Goal: Information Seeking & Learning: Learn about a topic

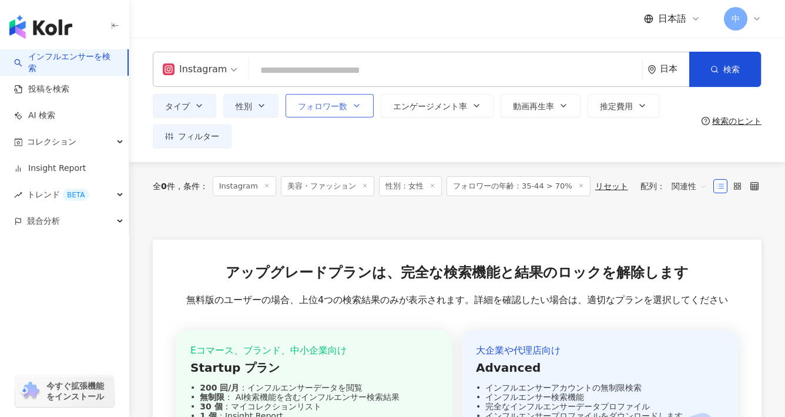
click at [354, 103] on icon "button" at bounding box center [356, 105] width 9 height 9
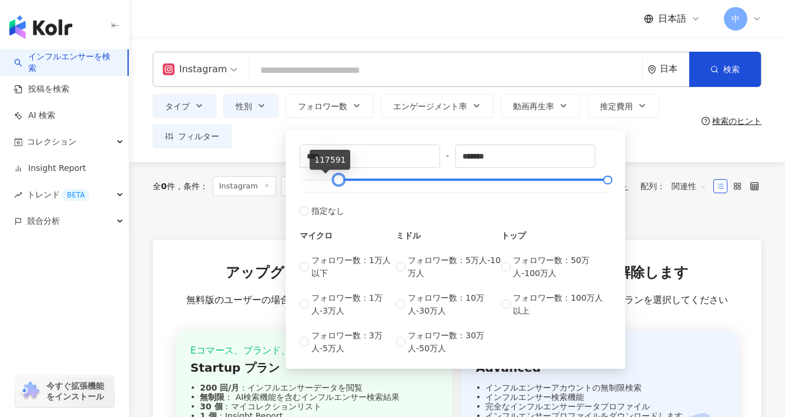
type input "*"
drag, startPoint x: 303, startPoint y: 178, endPoint x: 264, endPoint y: 171, distance: 39.4
click at [265, 170] on main "Instagram 日本 検索 customizedTag タイプ 美容・ファッション / ヘアケア ShinkoQ（シンコキュウ）アンチポリューション ヘア…" at bounding box center [456, 285] width 655 height 494
click at [334, 156] on input "*" at bounding box center [369, 156] width 139 height 22
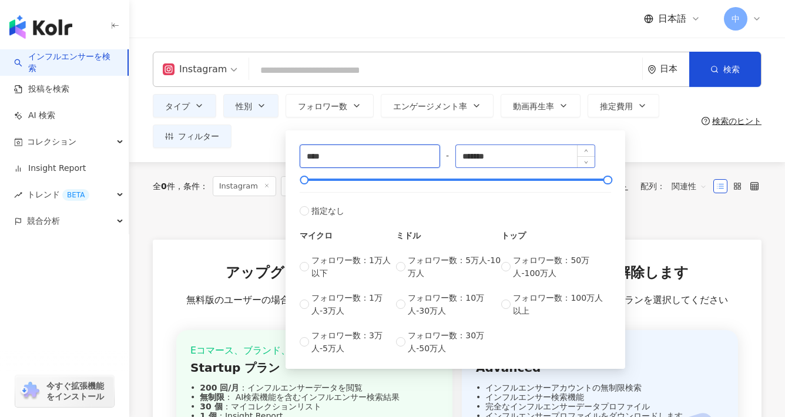
type input "****"
drag, startPoint x: 476, startPoint y: 157, endPoint x: 435, endPoint y: 158, distance: 40.5
click at [435, 158] on div "**** - ******* 指定なし マイクロ フォロワー数：1万人以下 フォロワー数：1万人-3万人 フォロワー数：3万人-5万人 ミドル フォロワー数：…" at bounding box center [454, 249] width 311 height 210
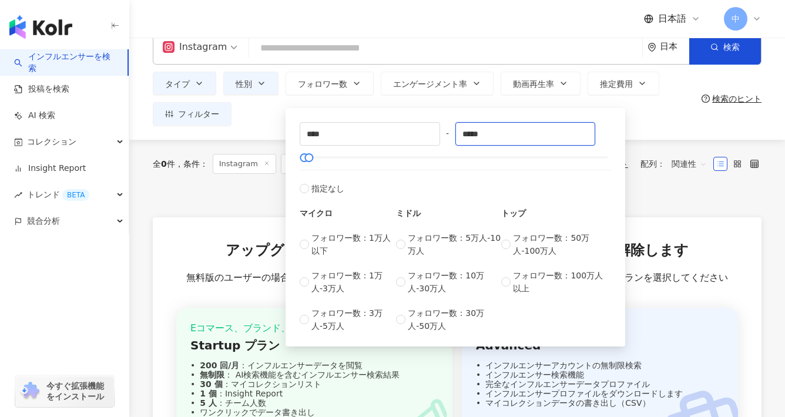
scroll to position [25, 0]
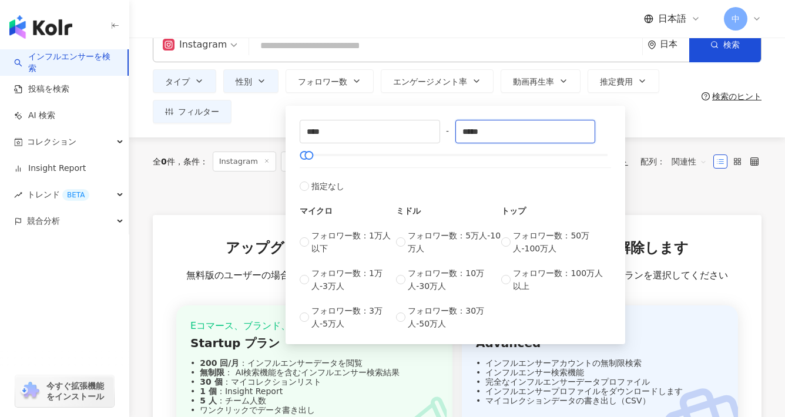
type input "*****"
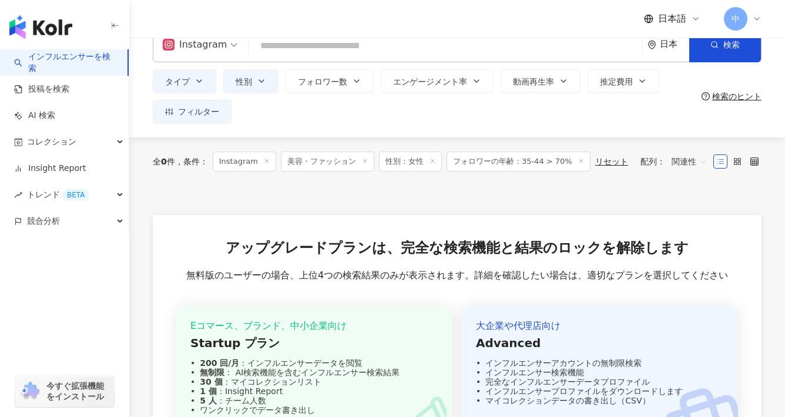
click at [268, 112] on div "タイプ 性別 フォロワー数 エンゲージメント率 動画再生率 推定費用 フィルター フィルター インフルエンサーの詳細 エンゲージメント & ポテンシャル フォ…" at bounding box center [425, 96] width 544 height 54
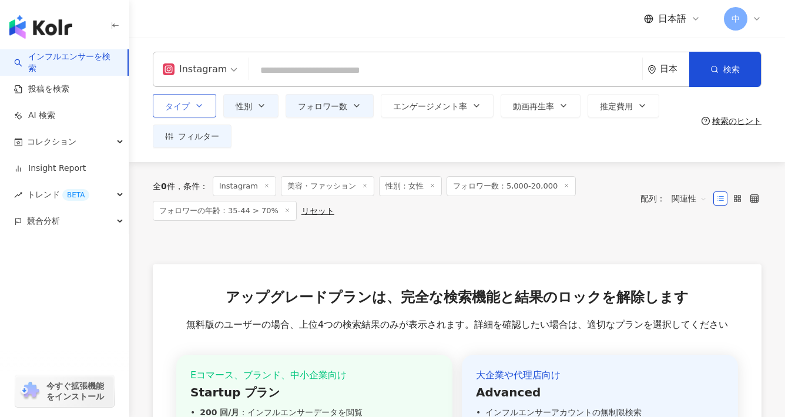
click at [193, 104] on button "タイプ" at bounding box center [184, 105] width 63 height 23
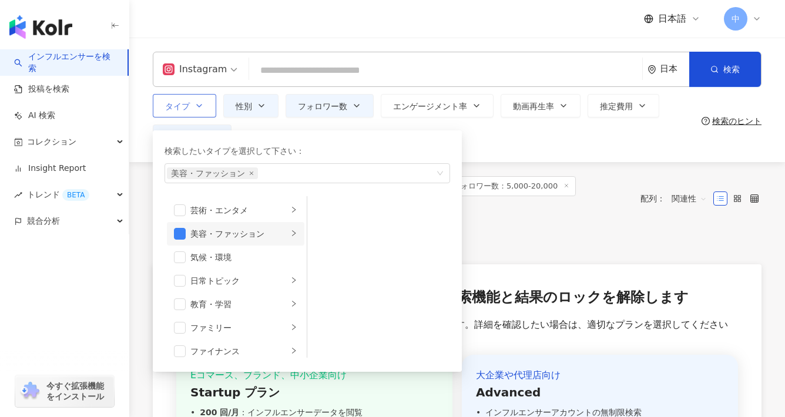
click at [272, 235] on div "美容・ファッション" at bounding box center [238, 233] width 97 height 13
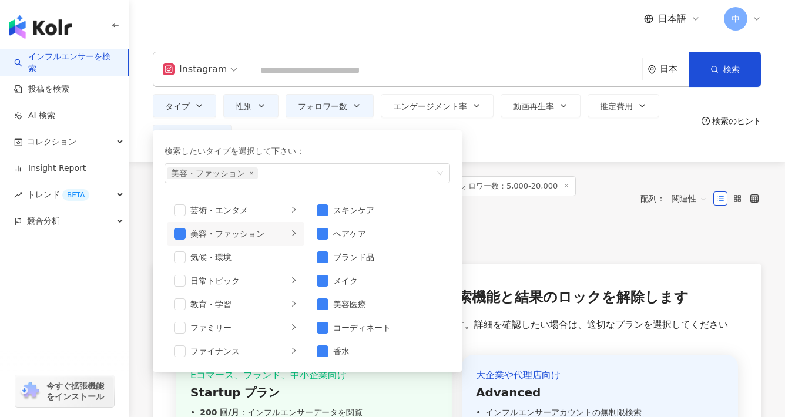
click at [548, 144] on div "タイプ 検索したいタイプを選択して下さい： 美容・ファッション 芸術・エンタメ 美容・ファッション 気候・環境 日常トピック 教育・学習 ファミリー ファイナ…" at bounding box center [425, 121] width 544 height 54
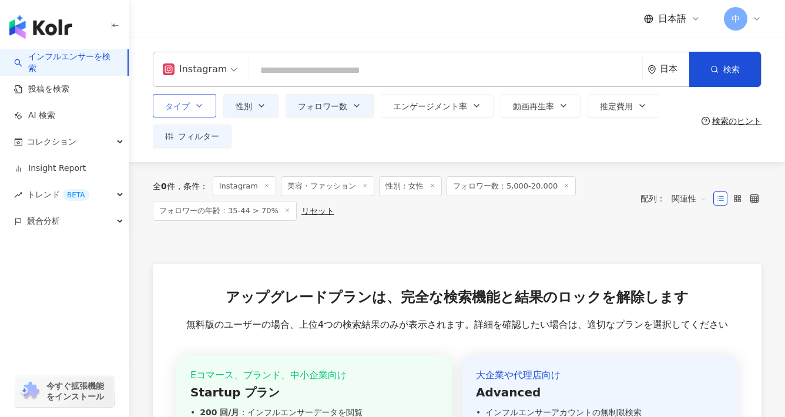
click at [193, 109] on button "タイプ" at bounding box center [184, 105] width 63 height 23
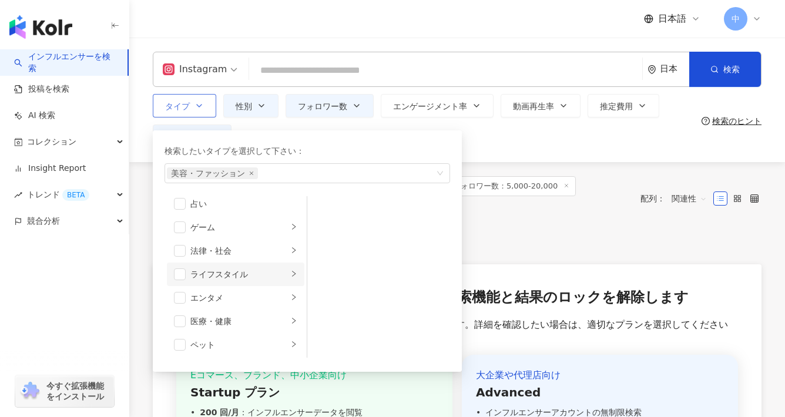
scroll to position [156, 0]
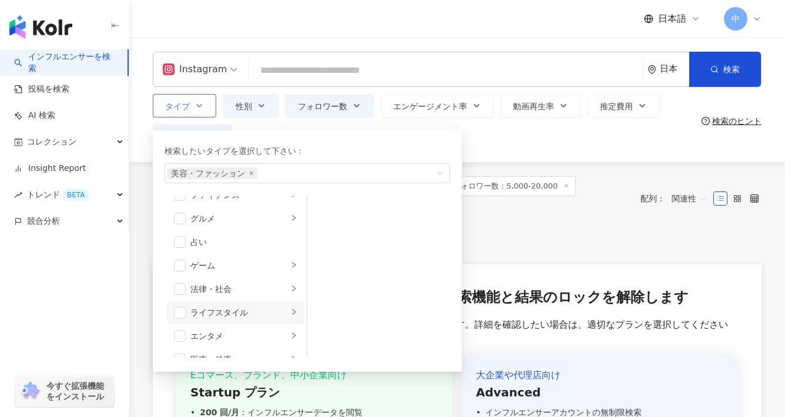
click at [238, 309] on div "ライフスタイル" at bounding box center [238, 312] width 97 height 13
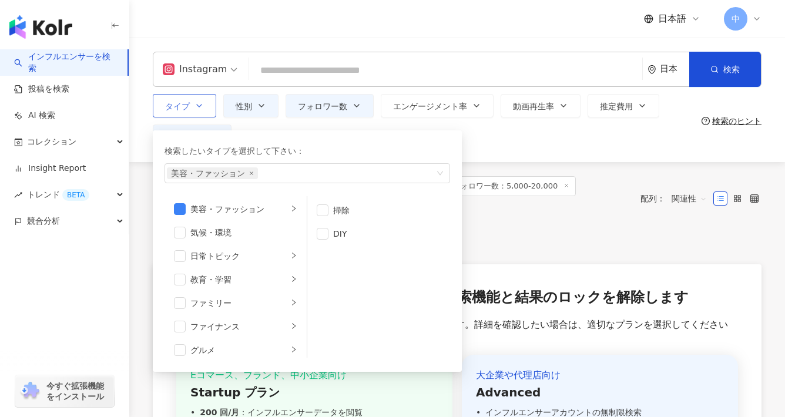
scroll to position [0, 0]
click at [243, 234] on div "美容・ファッション" at bounding box center [238, 233] width 97 height 13
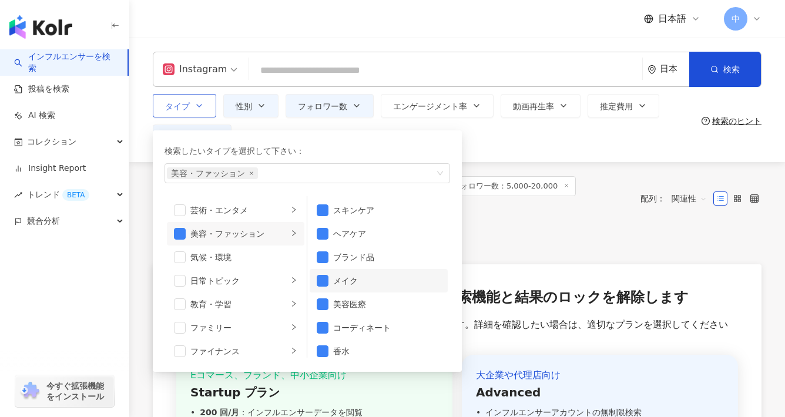
drag, startPoint x: 355, startPoint y: 253, endPoint x: 397, endPoint y: 290, distance: 55.7
click at [355, 253] on div "ブランド品" at bounding box center [386, 257] width 107 height 13
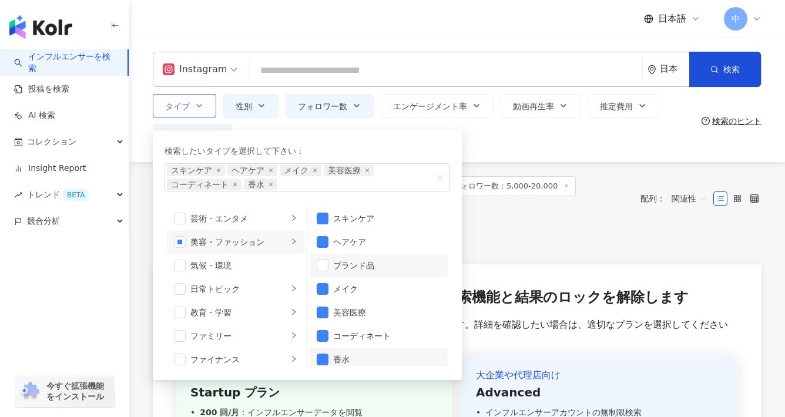
click at [341, 360] on div "香水" at bounding box center [386, 359] width 107 height 13
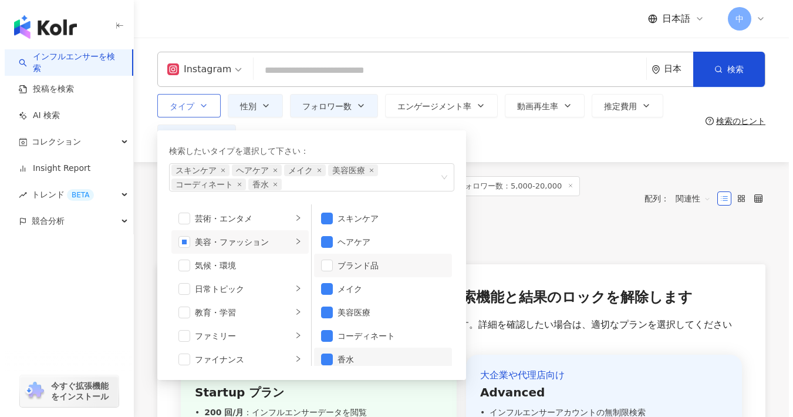
scroll to position [5, 0]
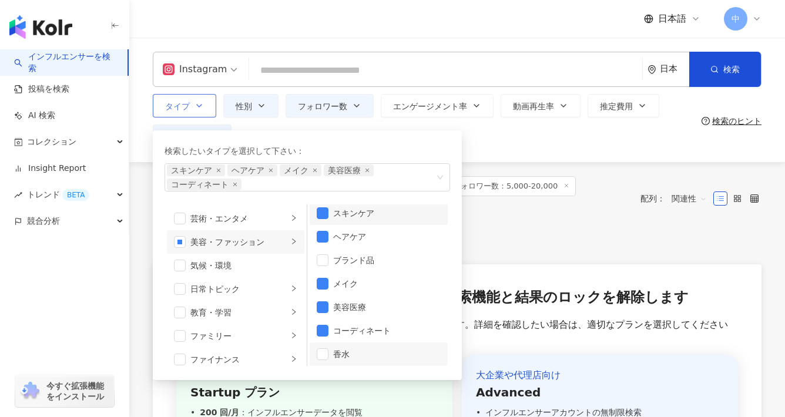
click at [153, 94] on button "タイプ 検索したいタイプを選択して下さい： スキンケア ヘアケア メイク 美容医療 コーディネート 芸術・エンタメ 美容・ファッション 気候・環境 日常トピッ…" at bounding box center [184, 105] width 63 height 23
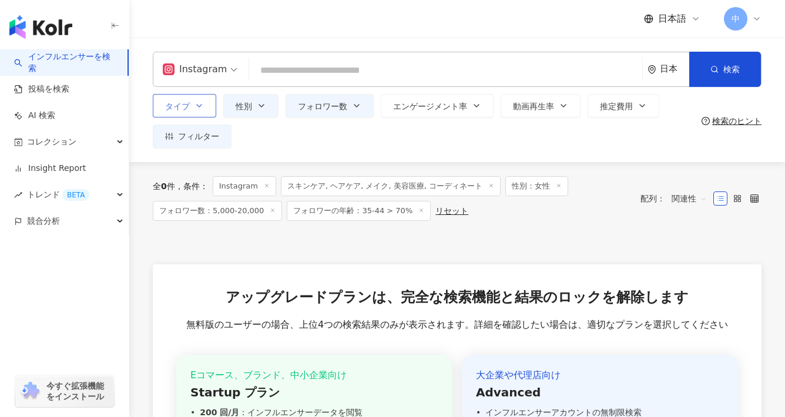
click at [489, 186] on line at bounding box center [490, 185] width 3 height 3
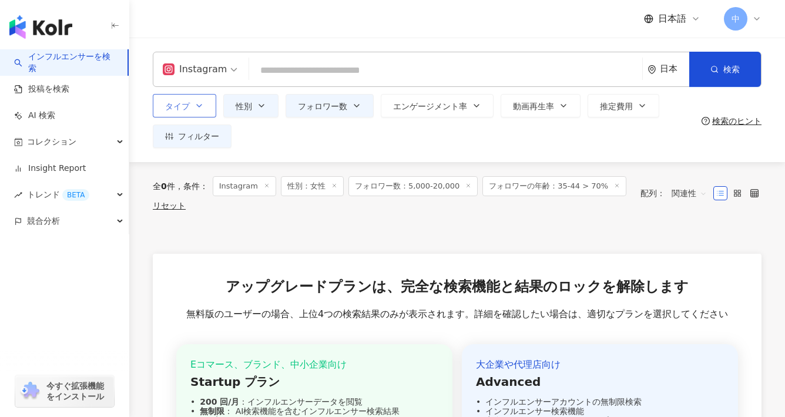
click at [614, 187] on icon at bounding box center [617, 186] width 6 height 6
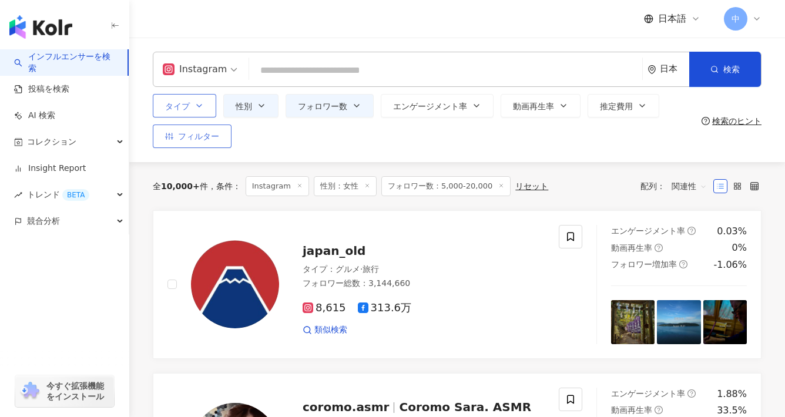
click at [212, 134] on span "フィルター" at bounding box center [198, 136] width 41 height 9
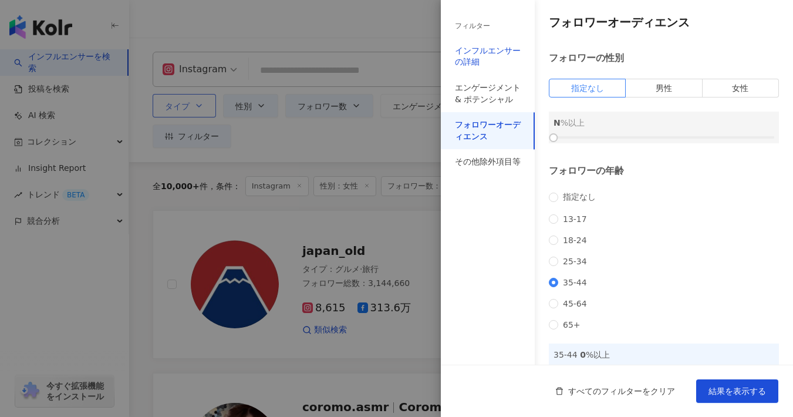
click at [463, 53] on div "インフルエンサーの詳細" at bounding box center [488, 56] width 66 height 23
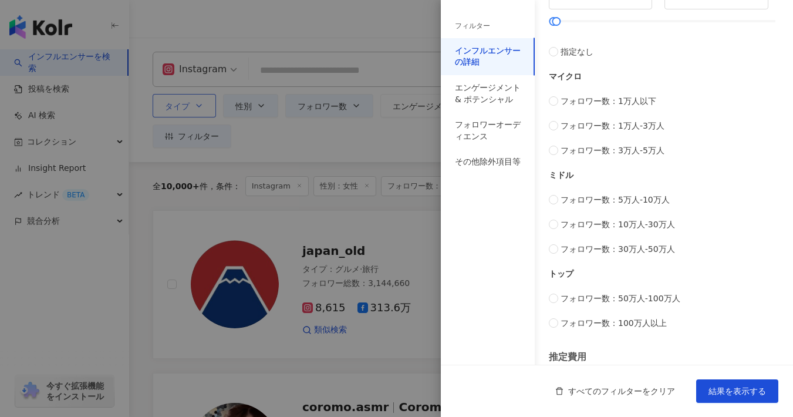
scroll to position [470, 0]
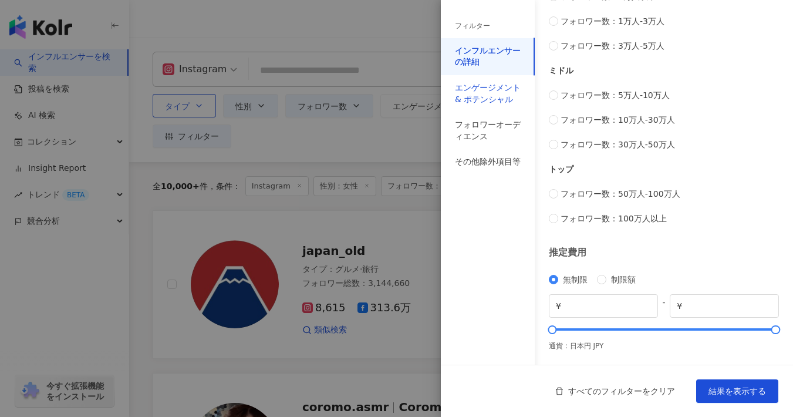
click at [497, 97] on div "エンゲージメント & ポテンシャル" at bounding box center [488, 93] width 66 height 23
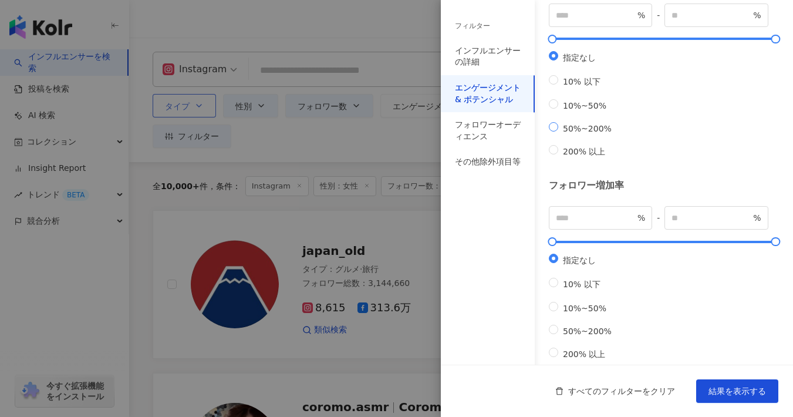
scroll to position [371, 0]
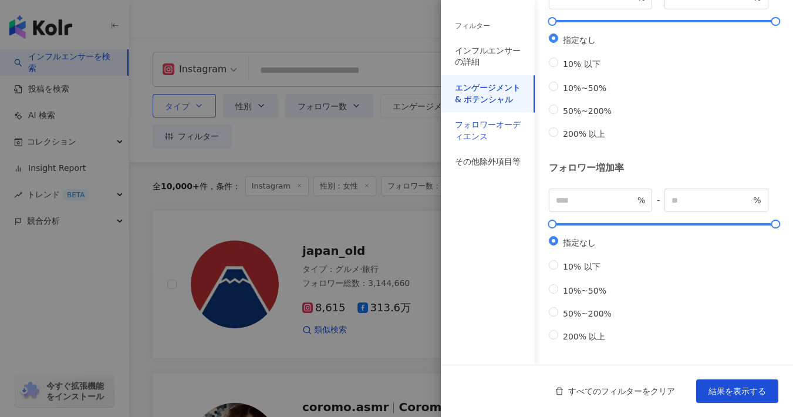
click at [467, 127] on div "フォロワーオーディエンス" at bounding box center [488, 130] width 66 height 23
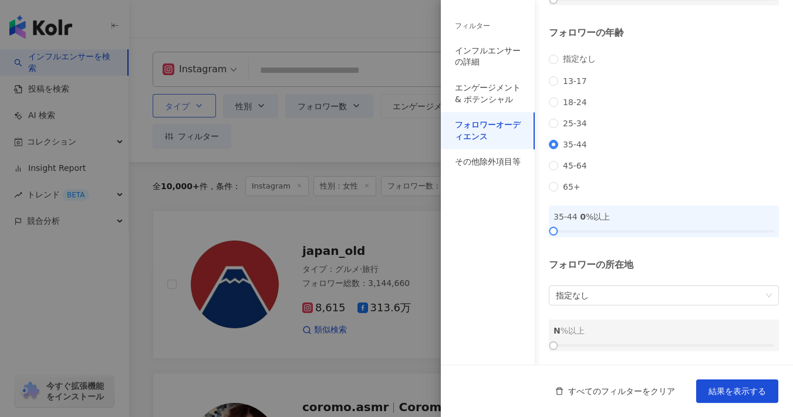
scroll to position [153, 0]
click at [651, 287] on span "指定なし" at bounding box center [664, 295] width 216 height 19
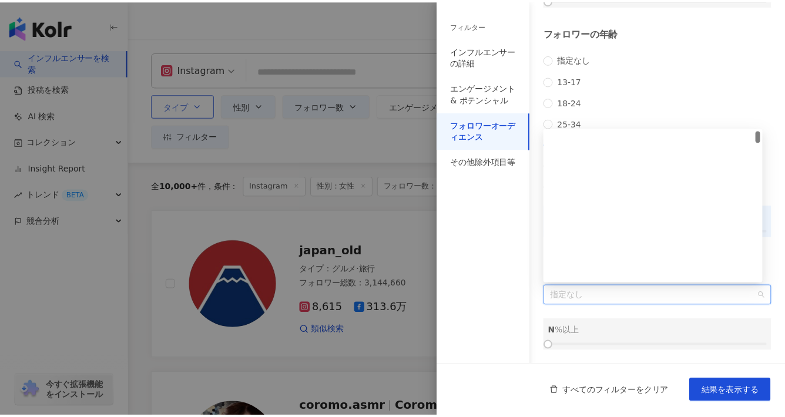
scroll to position [0, 0]
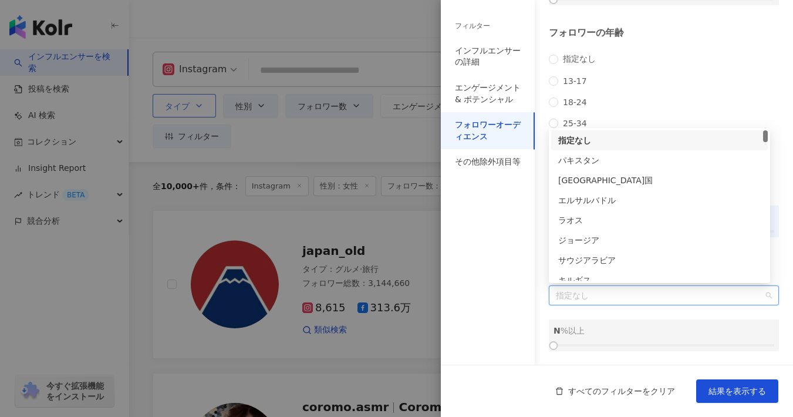
click at [477, 257] on div "フィルター インフルエンサーの詳細 エンゲージメント & ポテンシャル フォロワーオーディエンス その他除外項目等" at bounding box center [488, 215] width 94 height 403
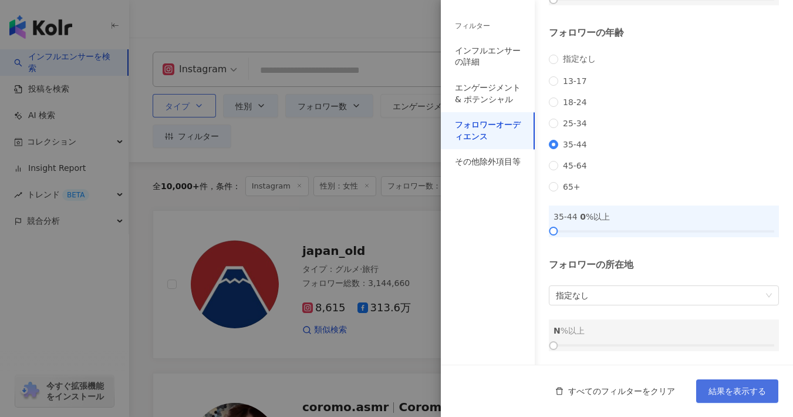
click at [758, 386] on span "結果を表示する" at bounding box center [738, 390] width 58 height 9
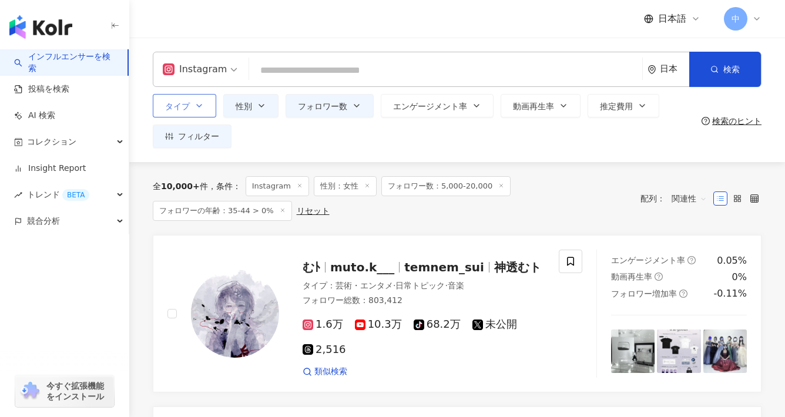
click at [190, 103] on button "タイプ" at bounding box center [184, 105] width 63 height 23
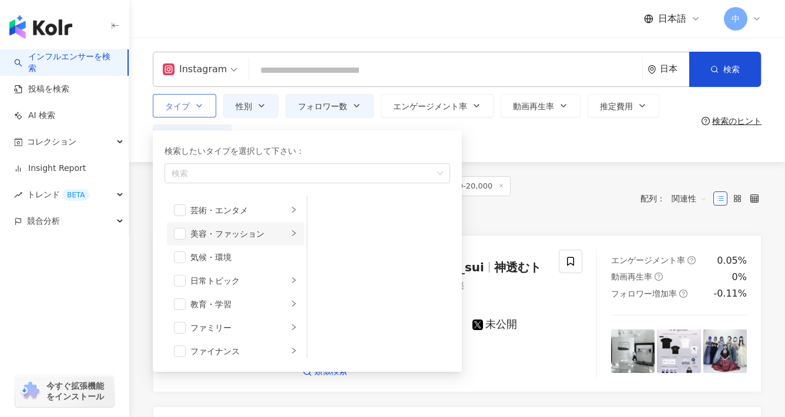
click at [217, 244] on li "美容・ファッション" at bounding box center [235, 233] width 137 height 23
click at [320, 234] on span "button" at bounding box center [323, 234] width 12 height 12
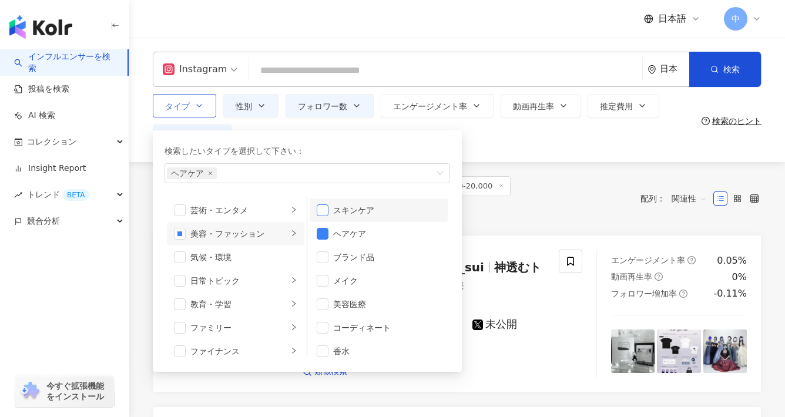
click at [319, 214] on span "button" at bounding box center [323, 210] width 12 height 12
click at [327, 280] on span "button" at bounding box center [323, 281] width 12 height 12
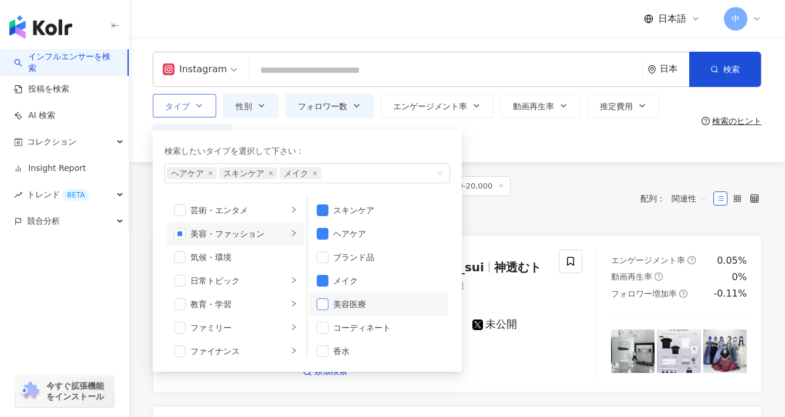
click at [317, 305] on span "button" at bounding box center [323, 304] width 12 height 12
click at [323, 328] on span "button" at bounding box center [323, 328] width 12 height 12
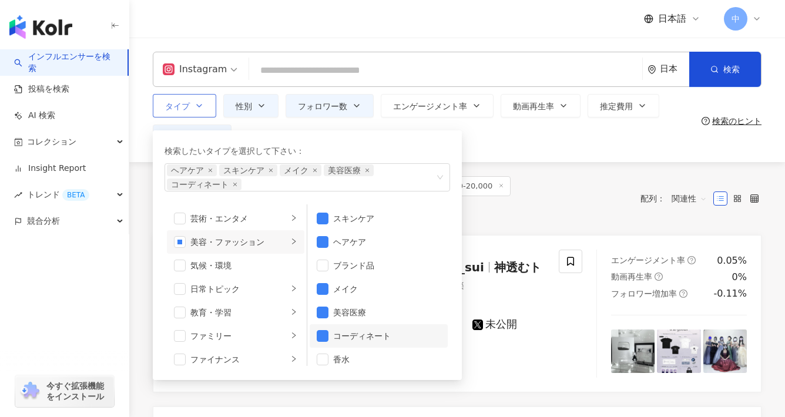
click at [153, 94] on button "タイプ 検索したいタイプを選択して下さい： ヘアケア スキンケア メイク 美容医療 コーディネート 芸術・エンタメ 美容・ファッション 気候・環境 日常トピッ…" at bounding box center [184, 105] width 63 height 23
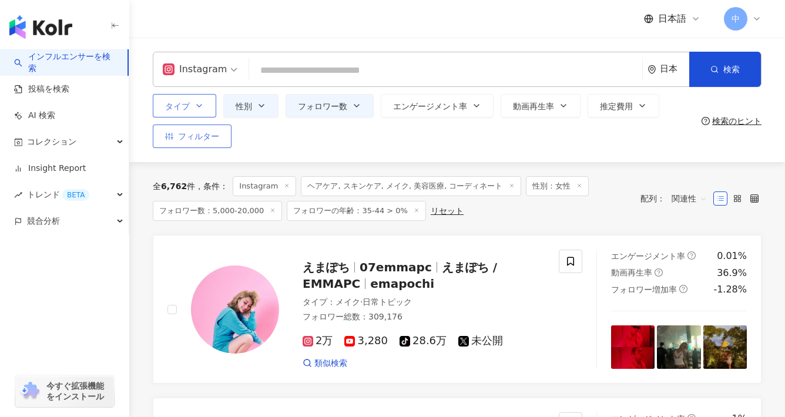
click at [183, 132] on span "フィルター" at bounding box center [198, 136] width 41 height 9
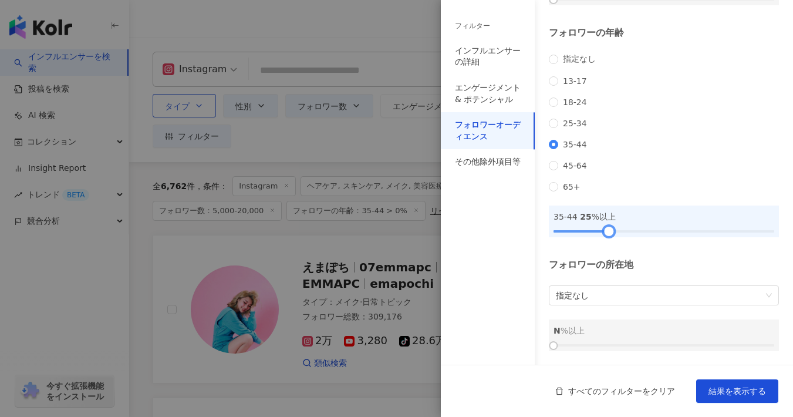
click at [608, 230] on div at bounding box center [664, 231] width 221 height 7
drag, startPoint x: 610, startPoint y: 230, endPoint x: 662, endPoint y: 225, distance: 53.0
click at [662, 228] on div at bounding box center [664, 231] width 6 height 6
click at [751, 392] on span "結果を表示する" at bounding box center [738, 390] width 58 height 9
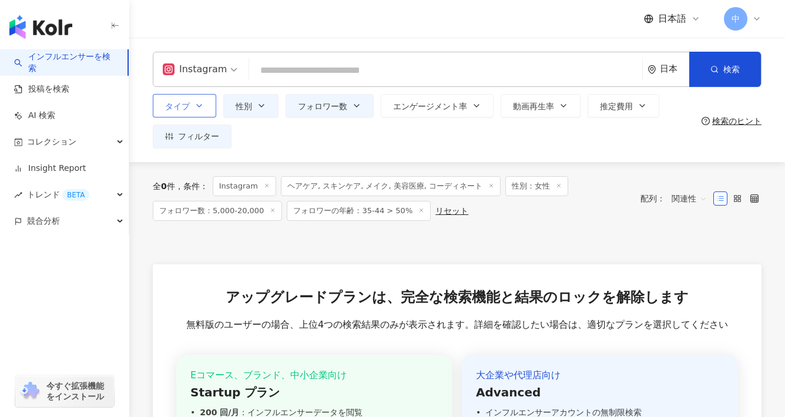
click at [370, 210] on span "フォロワーの年齢：35-44 > 50%" at bounding box center [359, 211] width 144 height 20
click at [175, 142] on button "フィルター" at bounding box center [192, 135] width 79 height 23
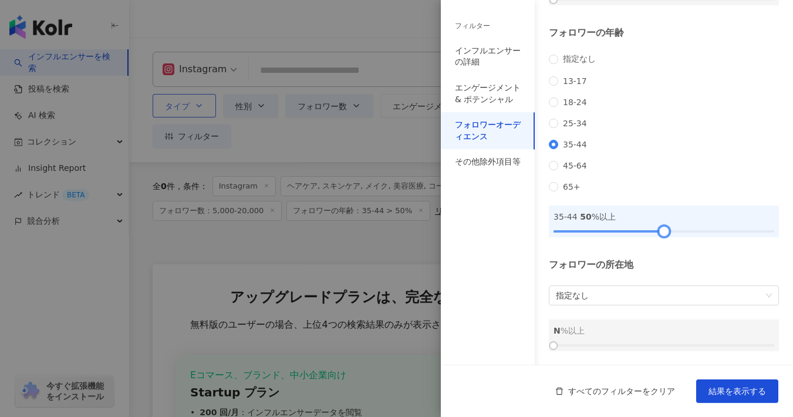
click at [604, 230] on div at bounding box center [664, 231] width 221 height 7
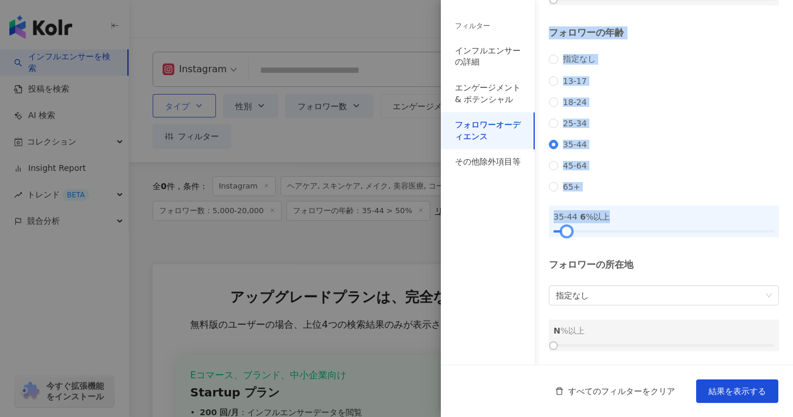
drag, startPoint x: 602, startPoint y: 230, endPoint x: 504, endPoint y: 240, distance: 99.1
click at [504, 240] on div "フィルター インフルエンサーの詳細 エンゲージメント & ポテンシャル フォロワーオーディエンス その他除外項目等 インフルエンサーの詳細 タイプ ( 検索し…" at bounding box center [617, 139] width 352 height 555
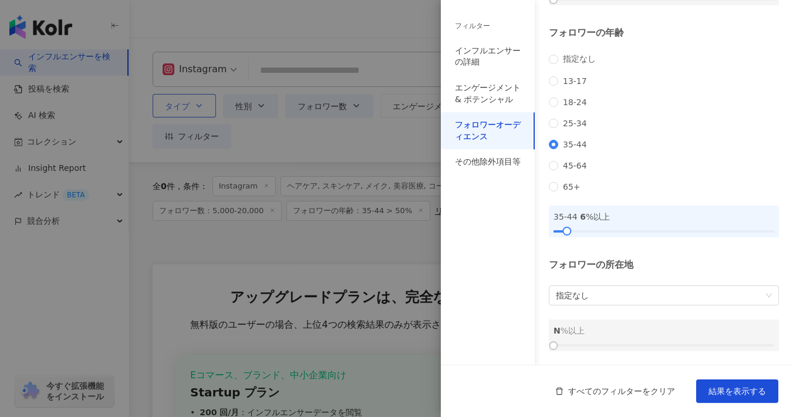
click at [587, 250] on div "フォロワーオーディエンス フォロワーの性別 指定なし 男性 女性 N %以上 フォロワーの年齢 指定なし 13-17 18-24 25-34 35-44 45…" at bounding box center [617, 113] width 352 height 503
drag, startPoint x: 567, startPoint y: 232, endPoint x: 538, endPoint y: 237, distance: 29.7
click at [538, 237] on div "フォロワーオーディエンス フォロワーの性別 指定なし 男性 女性 N %以上 フォロワーの年齢 指定なし 13-17 18-24 25-34 35-44 45…" at bounding box center [617, 113] width 352 height 503
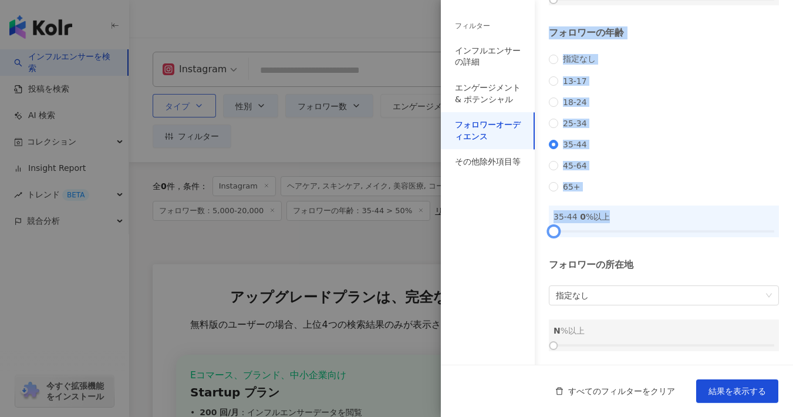
drag, startPoint x: 559, startPoint y: 234, endPoint x: 529, endPoint y: 240, distance: 31.2
click at [529, 240] on div "フィルター インフルエンサーの詳細 エンゲージメント & ポテンシャル フォロワーオーディエンス その他除外項目等 インフルエンサーの詳細 タイプ ( 検索し…" at bounding box center [617, 139] width 352 height 555
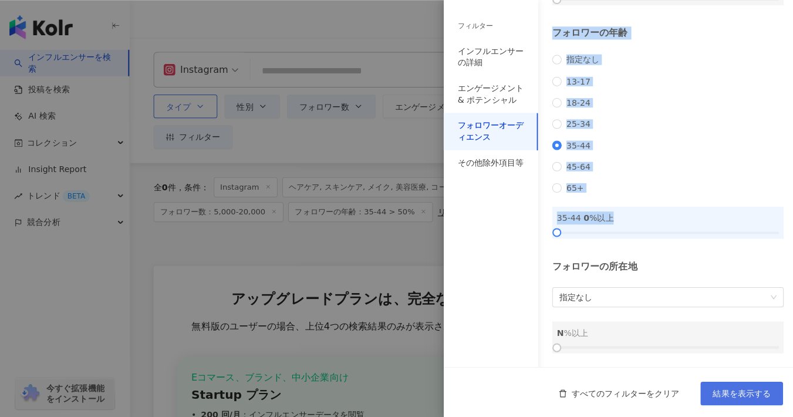
click at [768, 382] on button "結果を表示する" at bounding box center [737, 390] width 82 height 23
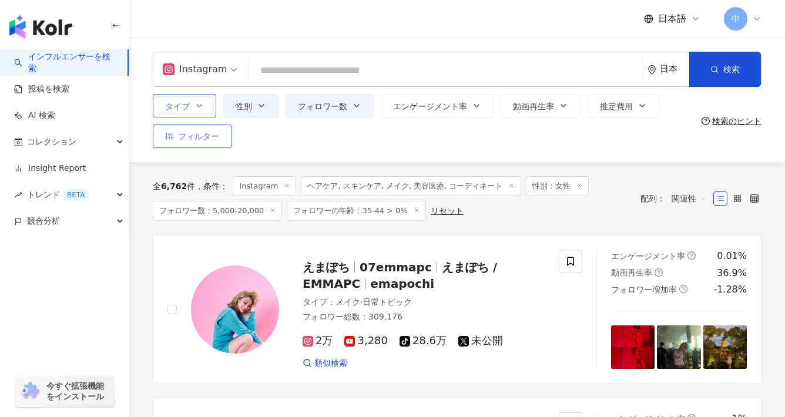
click at [189, 127] on button "フィルター" at bounding box center [192, 135] width 79 height 23
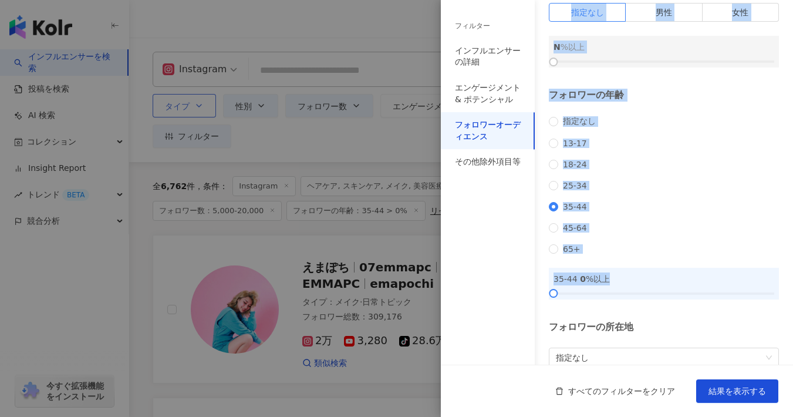
scroll to position [153, 0]
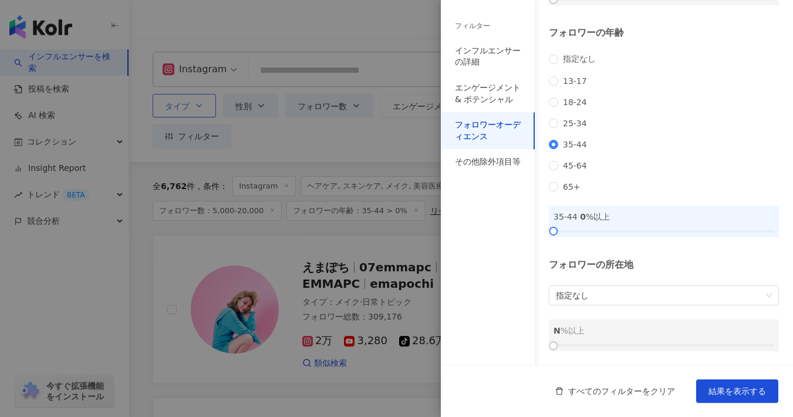
click at [624, 312] on div "フォロワーの所在地 指定なし N %以上" at bounding box center [664, 304] width 230 height 93
click at [471, 48] on div "インフルエンサーの詳細" at bounding box center [488, 56] width 66 height 23
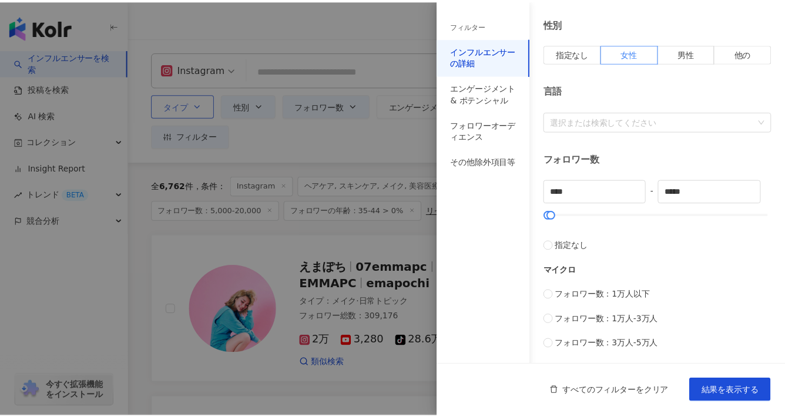
scroll to position [204, 0]
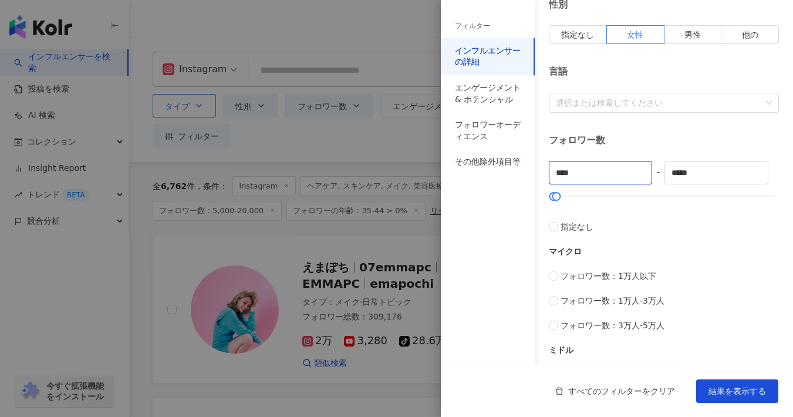
drag, startPoint x: 561, startPoint y: 171, endPoint x: 545, endPoint y: 171, distance: 15.9
click at [545, 171] on div "インフルエンサーの詳細 タイプ ( 検索したいタイプを選択して下さい： ) ヘアケア スキンケア メイク 美容医療 コーディネート 国/地域 日本 性別 指定…" at bounding box center [617, 220] width 352 height 849
type input "*****"
drag, startPoint x: 675, startPoint y: 173, endPoint x: 664, endPoint y: 172, distance: 11.2
click at [665, 171] on input "*****" at bounding box center [716, 172] width 102 height 22
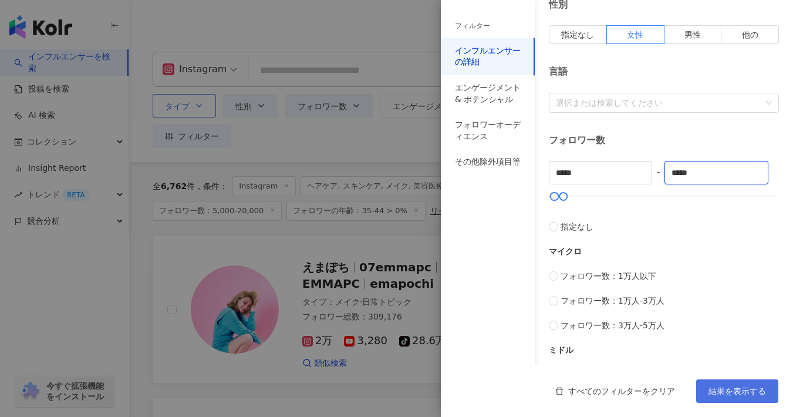
type input "*****"
click at [765, 386] on span "結果を表示する" at bounding box center [738, 390] width 58 height 9
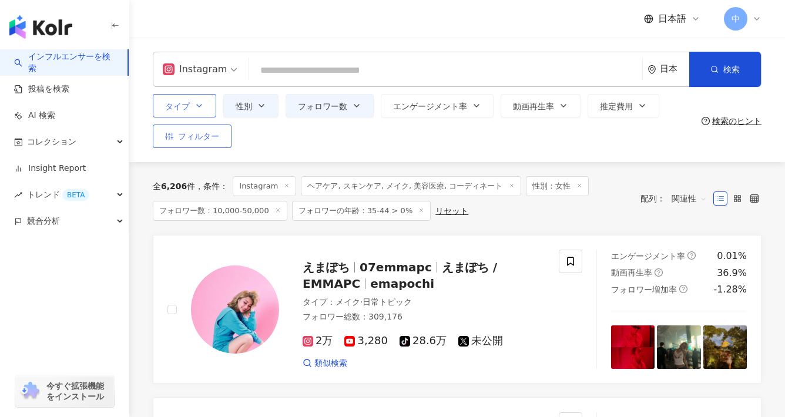
click at [174, 134] on button "フィルター" at bounding box center [192, 135] width 79 height 23
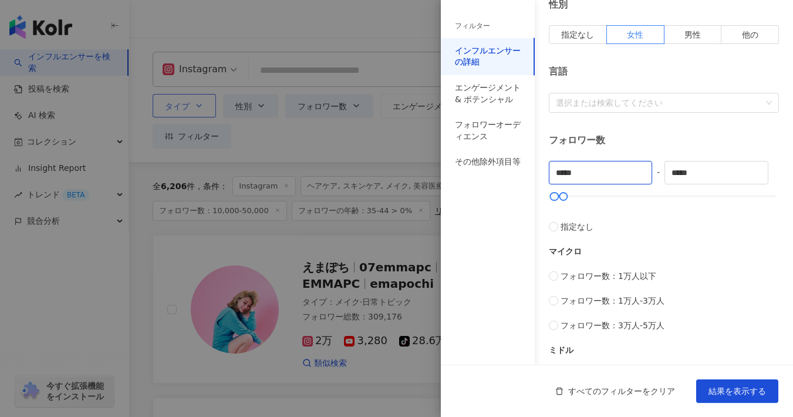
drag, startPoint x: 561, startPoint y: 173, endPoint x: 537, endPoint y: 174, distance: 24.7
click at [543, 174] on div "インフルエンサーの詳細 タイプ ( 検索したいタイプを選択して下さい： ) ヘアケア スキンケア メイク 美容医療 コーディネート 国/地域 日本 性別 指定…" at bounding box center [617, 220] width 352 height 849
type input "*****"
click at [749, 393] on span "結果を表示する" at bounding box center [738, 390] width 58 height 9
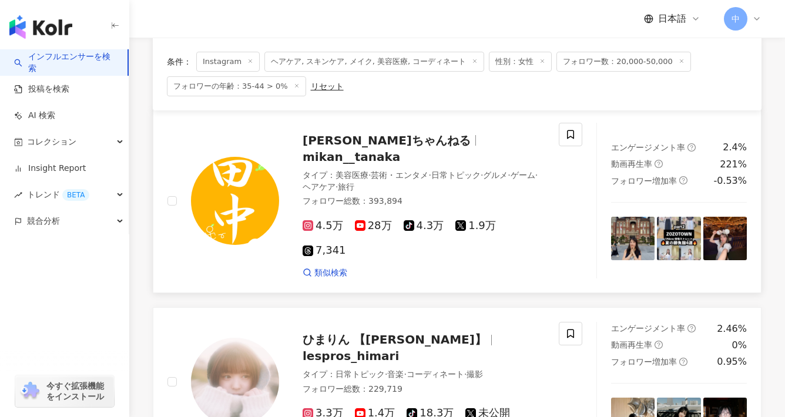
scroll to position [129, 0]
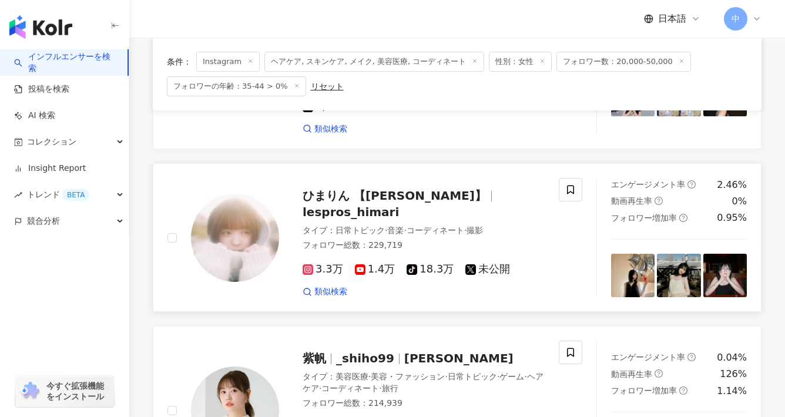
scroll to position [227, 0]
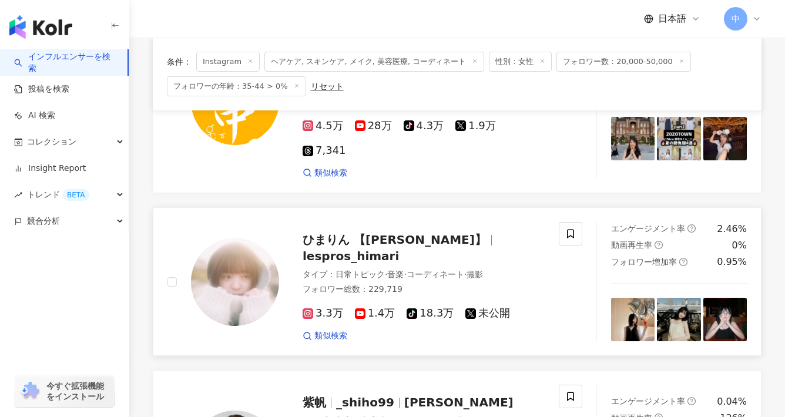
click at [307, 312] on icon at bounding box center [308, 313] width 2 height 2
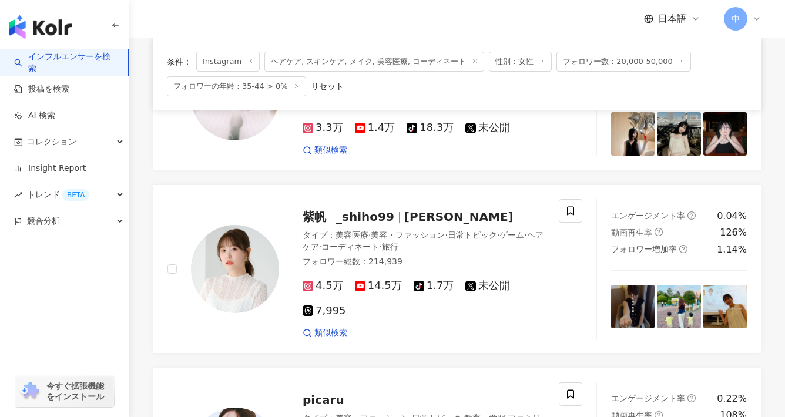
scroll to position [415, 0]
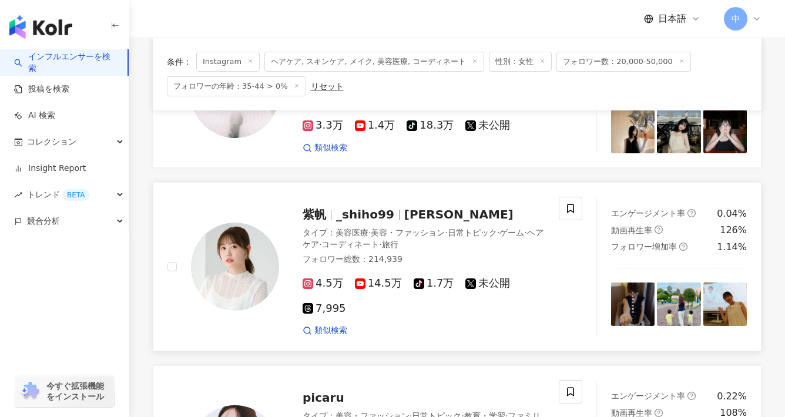
click at [317, 277] on span "4.5万" at bounding box center [322, 283] width 41 height 12
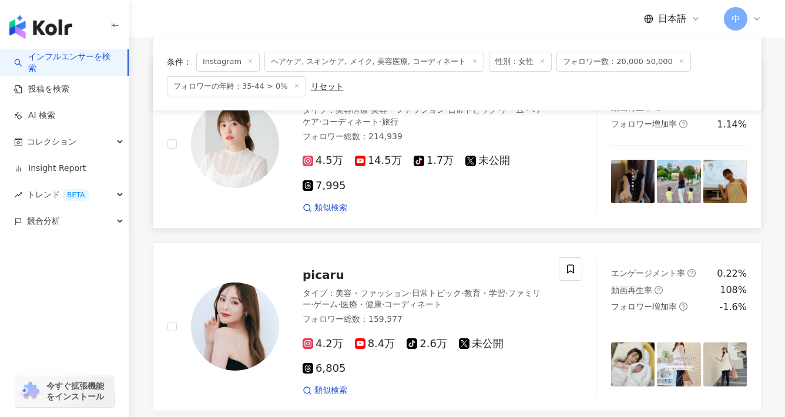
scroll to position [540, 0]
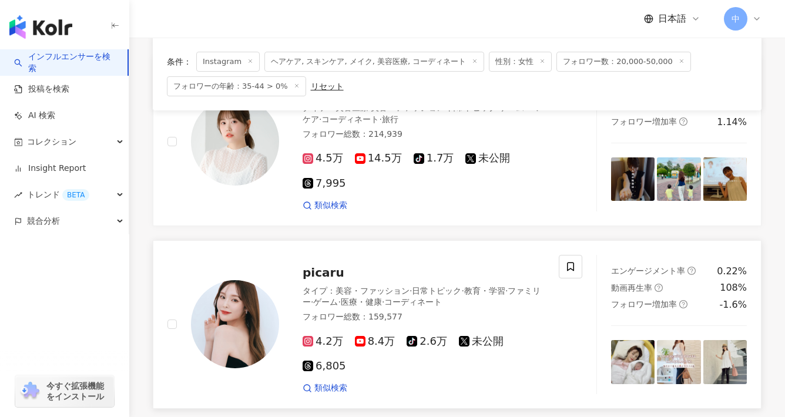
click at [318, 265] on span "picaru" at bounding box center [323, 272] width 42 height 14
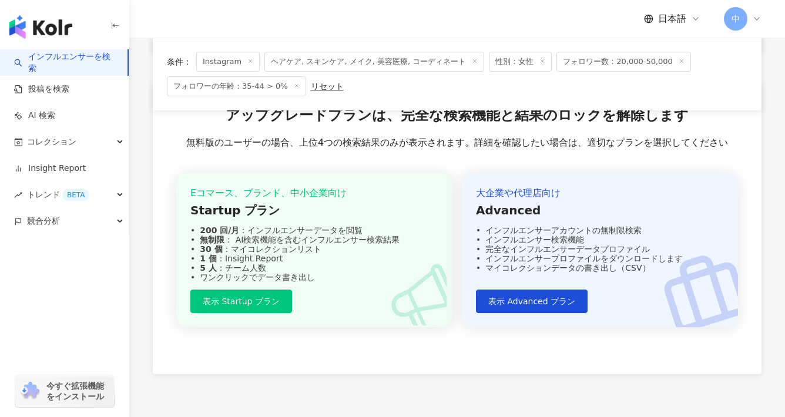
scroll to position [1033, 0]
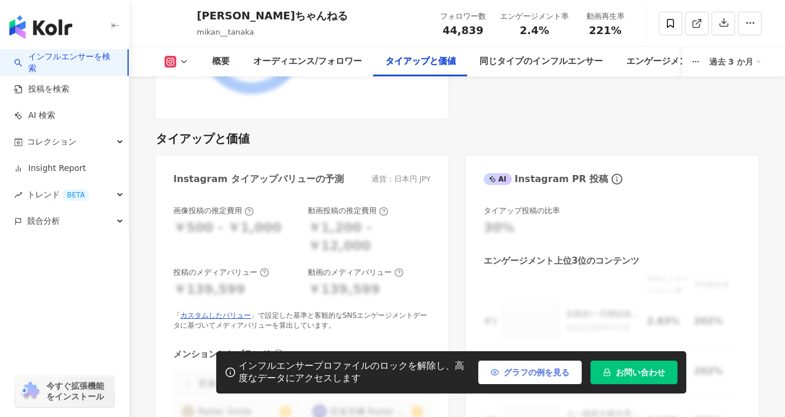
scroll to position [1667, 0]
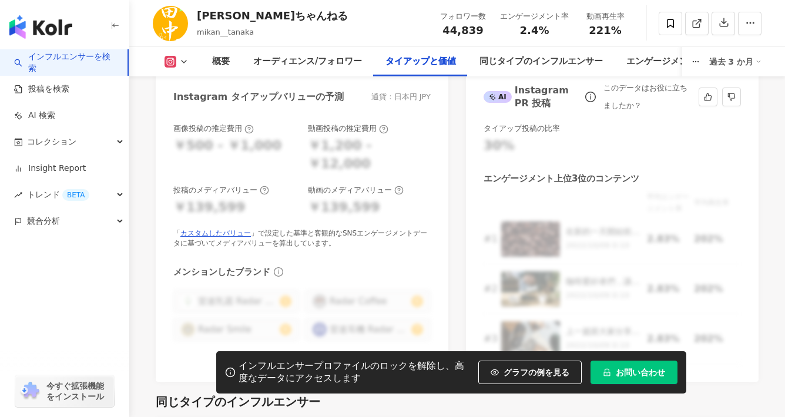
click at [537, 254] on div "平均エンゲージメント率 平均再生率 # 1 在新的一天開始前，我必須跟你們分享我的秘密武器：雷達手沖咖啡組！這個組合絕對是我每天清晨的救星！🌟 2022/10…" at bounding box center [611, 277] width 257 height 173
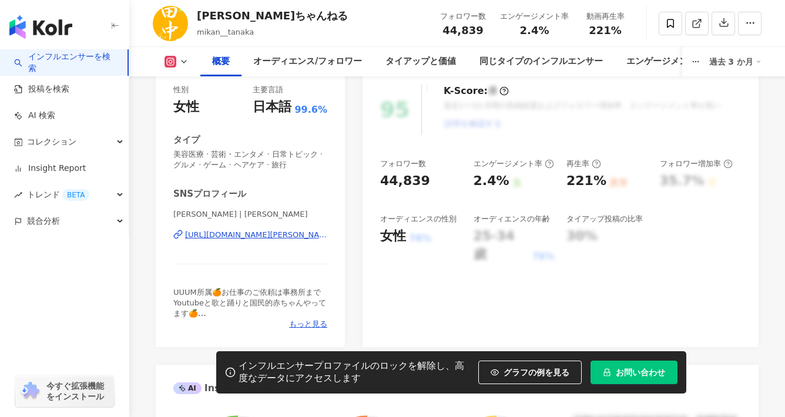
scroll to position [164, 0]
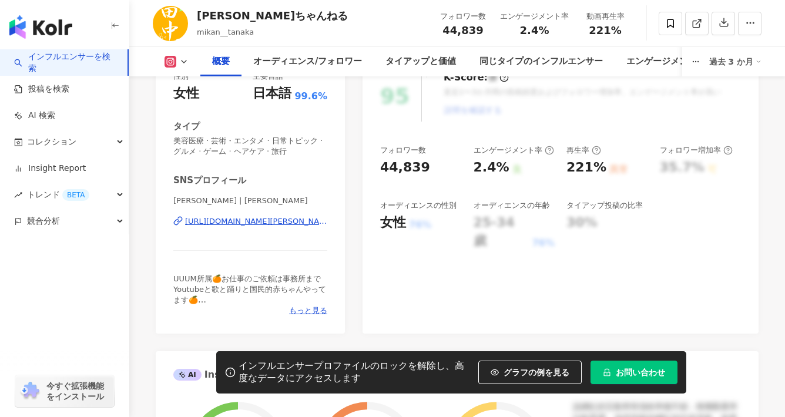
click at [270, 221] on div "https://www.instagram.com/mikan__tanaka/" at bounding box center [256, 221] width 142 height 11
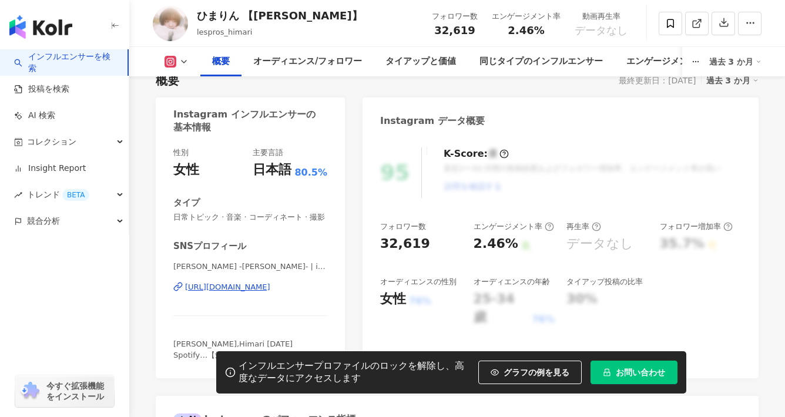
scroll to position [194, 0]
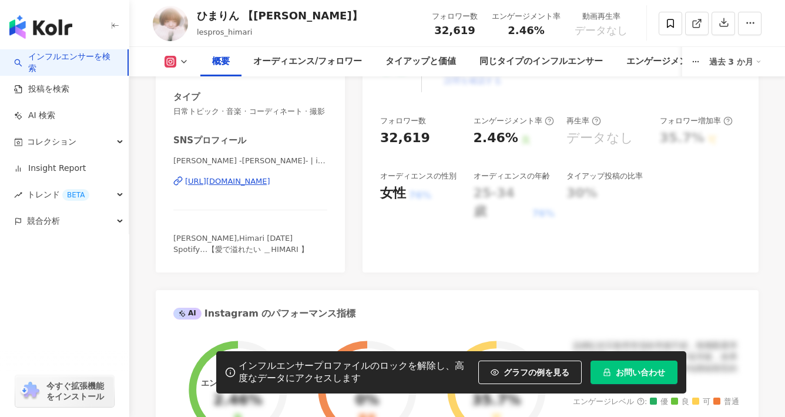
click at [263, 181] on div "https://www.instagram.com/icinse__himari/" at bounding box center [227, 181] width 85 height 11
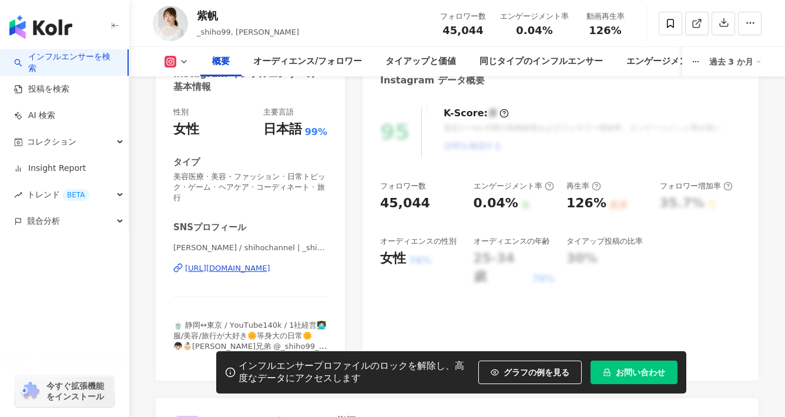
scroll to position [153, 0]
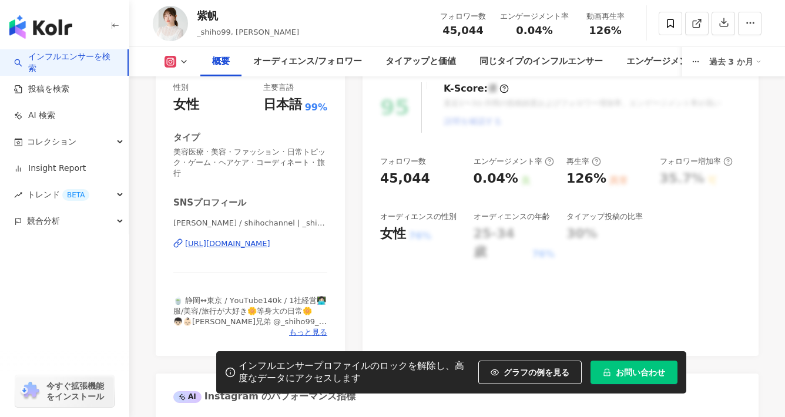
click at [270, 242] on div "https://www.instagram.com/_shiho99/" at bounding box center [227, 243] width 85 height 11
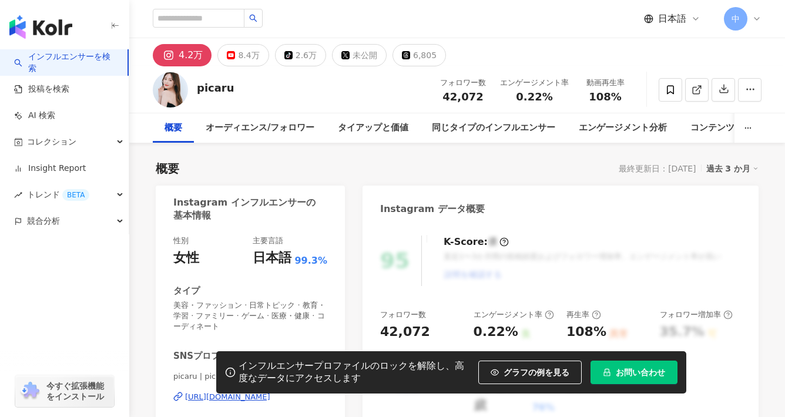
scroll to position [291, 0]
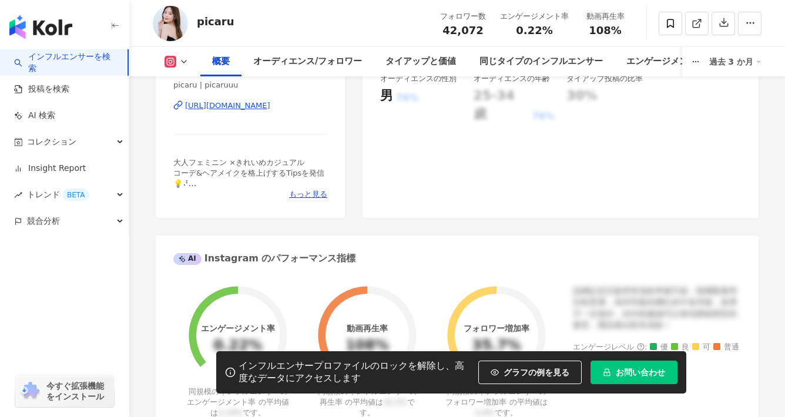
click at [248, 102] on div "[URL][DOMAIN_NAME]" at bounding box center [227, 105] width 85 height 11
